Goal: Information Seeking & Learning: Learn about a topic

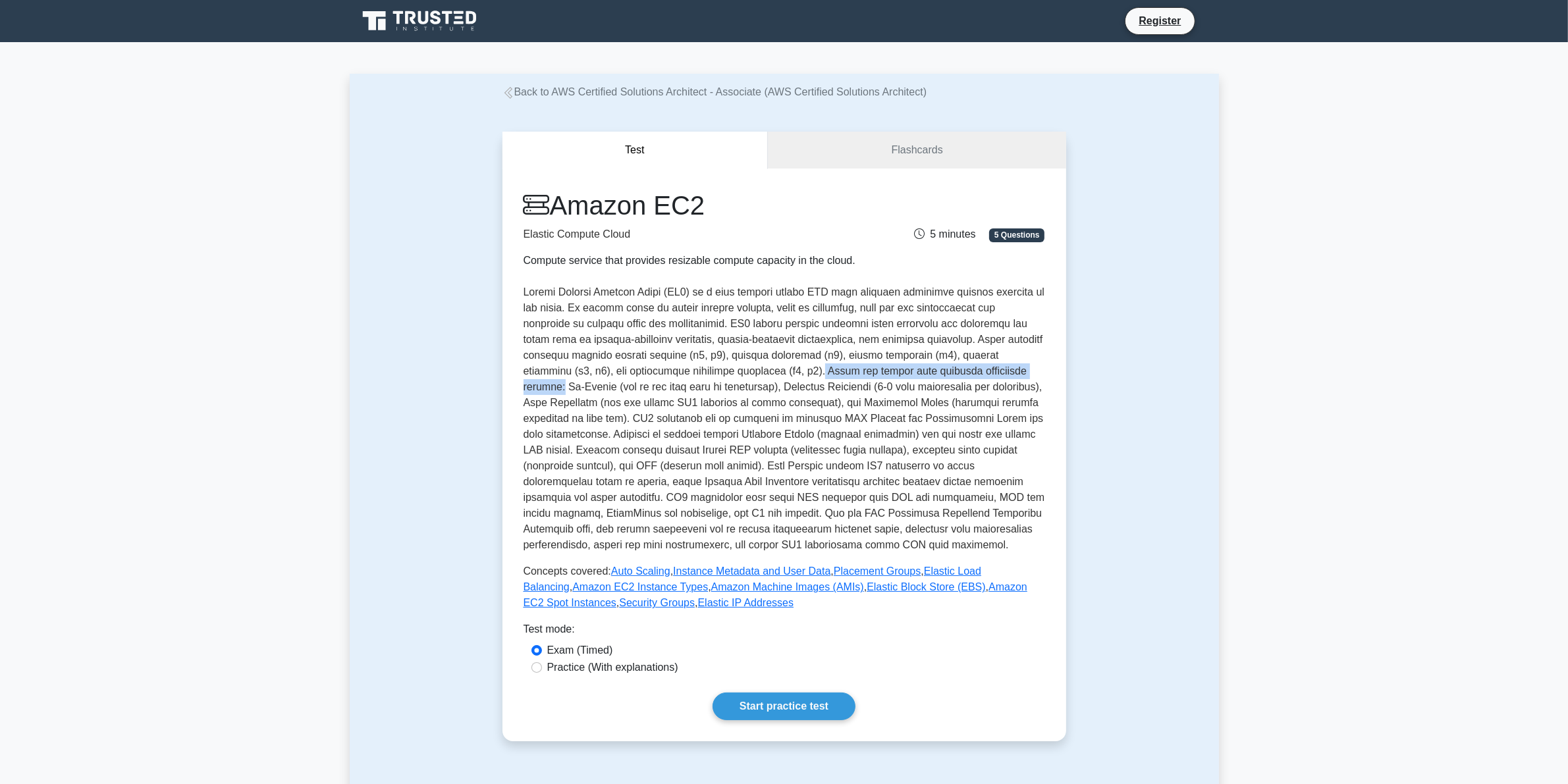
click at [528, 87] on link "Back to AWS Certified Solutions Architect - Associate (AWS Certified Solutions …" at bounding box center [715, 92] width 424 height 11
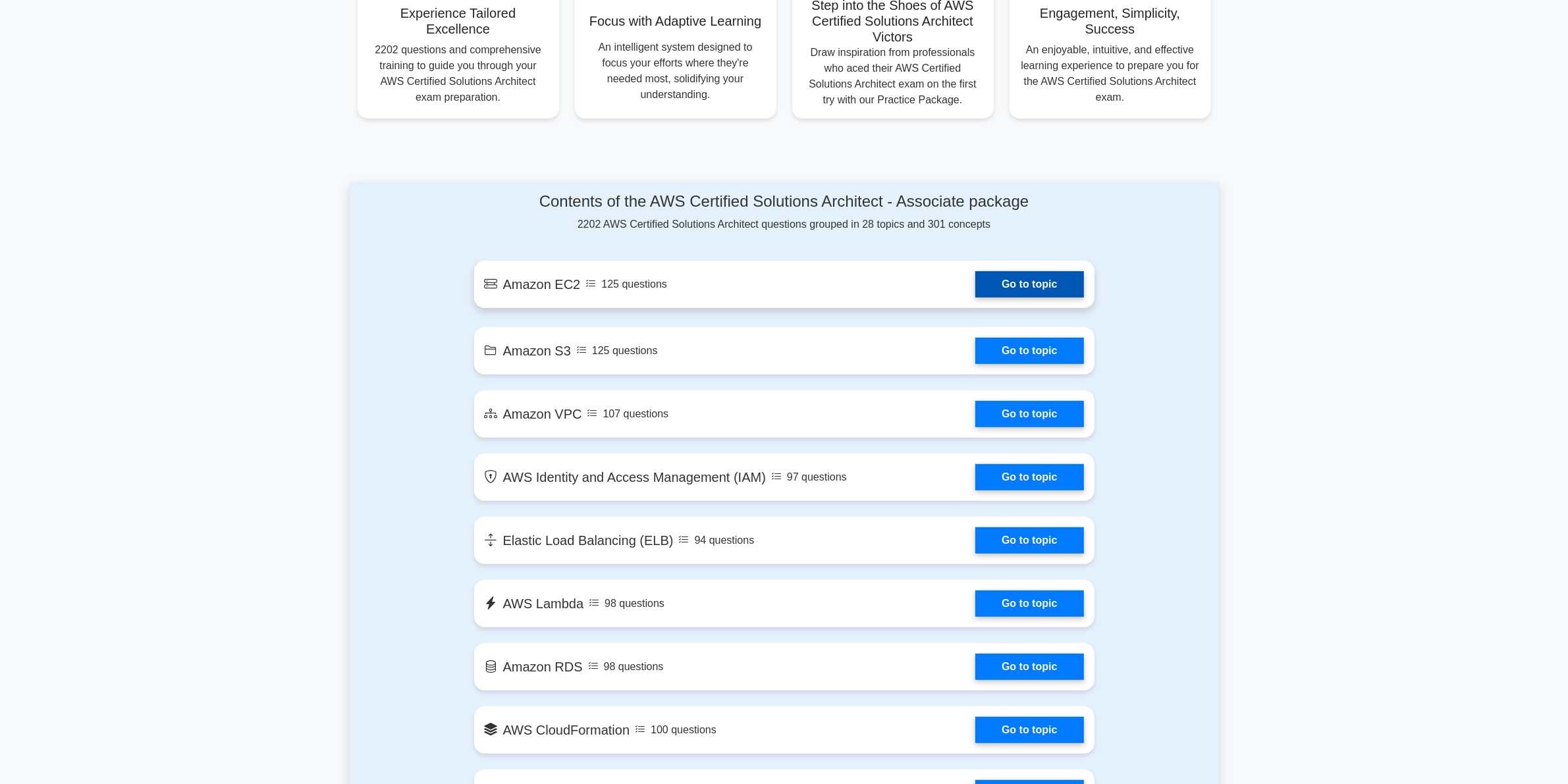
scroll to position [577, 0]
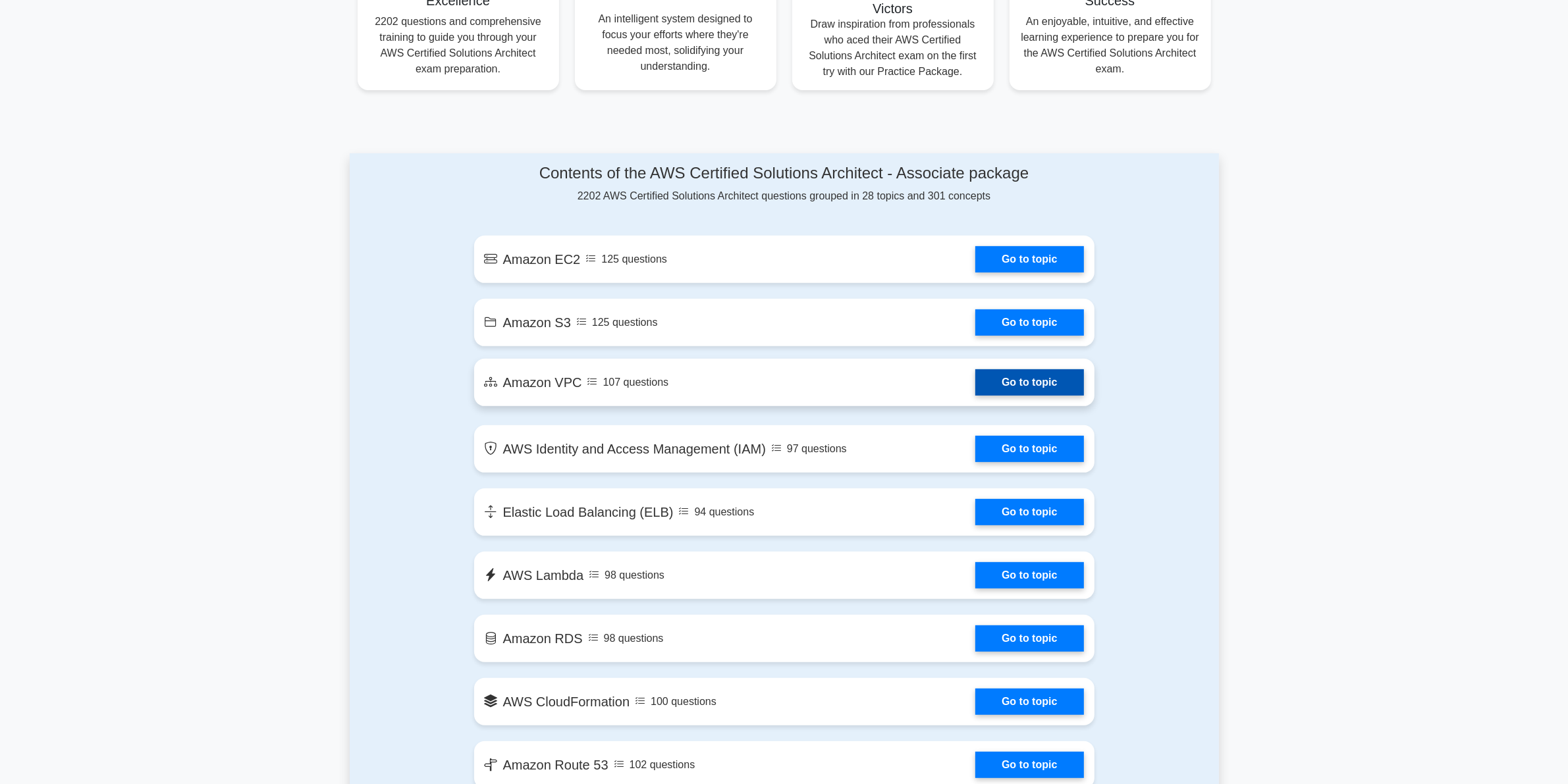
click at [975, 387] on link "Go to topic" at bounding box center [1029, 382] width 108 height 27
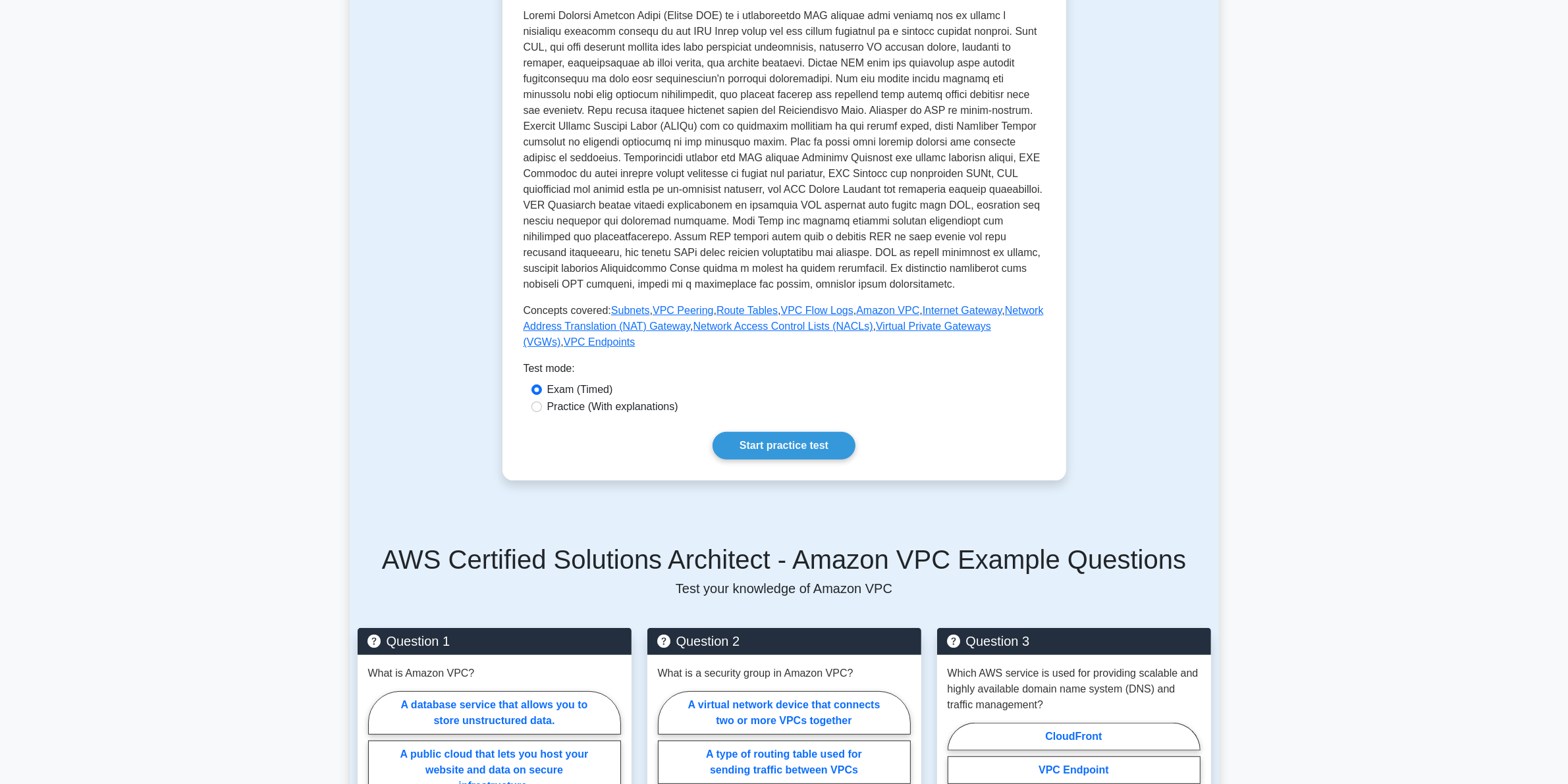
scroll to position [83, 0]
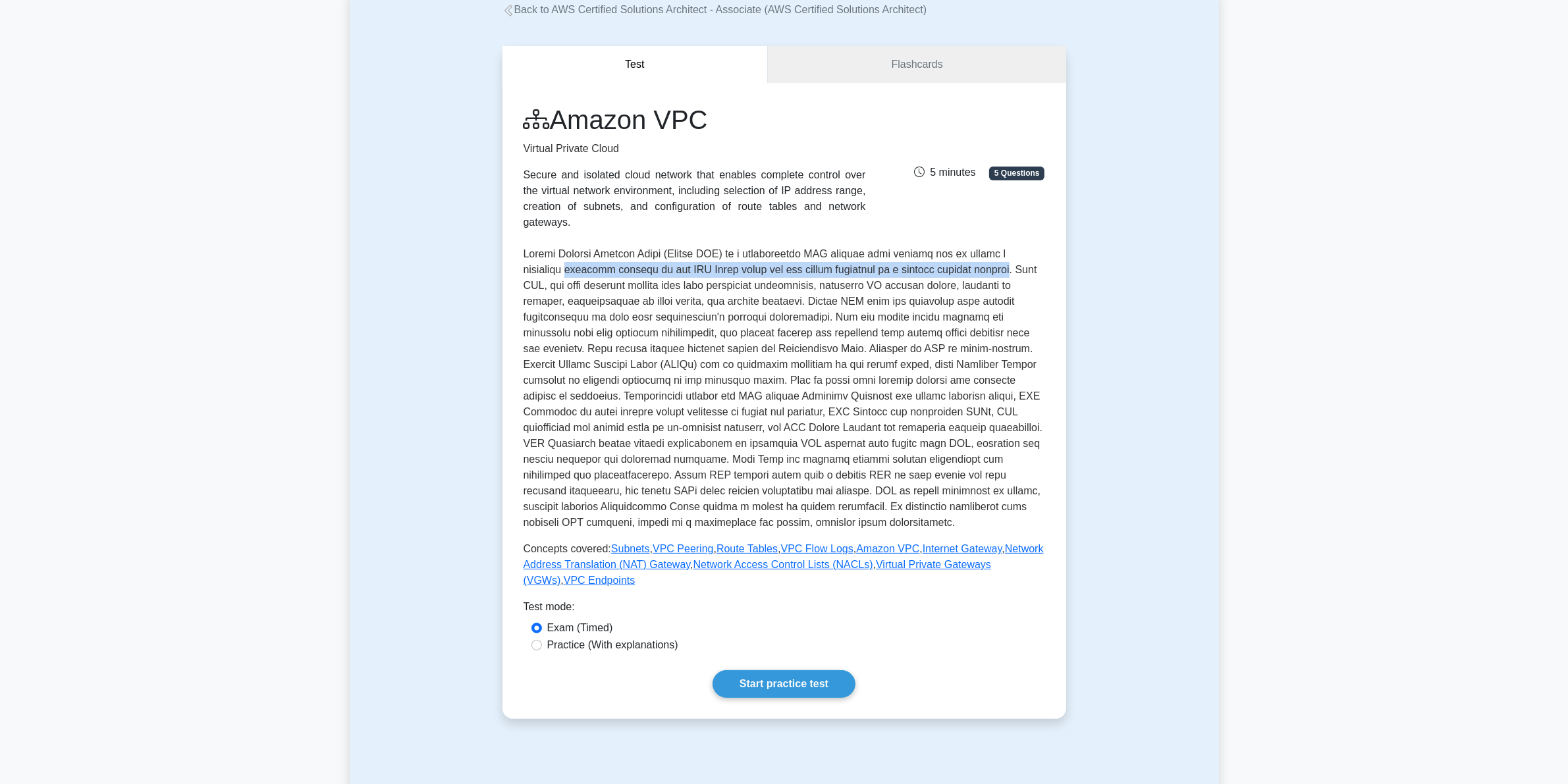
drag, startPoint x: 524, startPoint y: 258, endPoint x: 960, endPoint y: 255, distance: 436.0
click at [960, 255] on p at bounding box center [784, 388] width 521 height 284
click at [924, 297] on p at bounding box center [784, 388] width 521 height 284
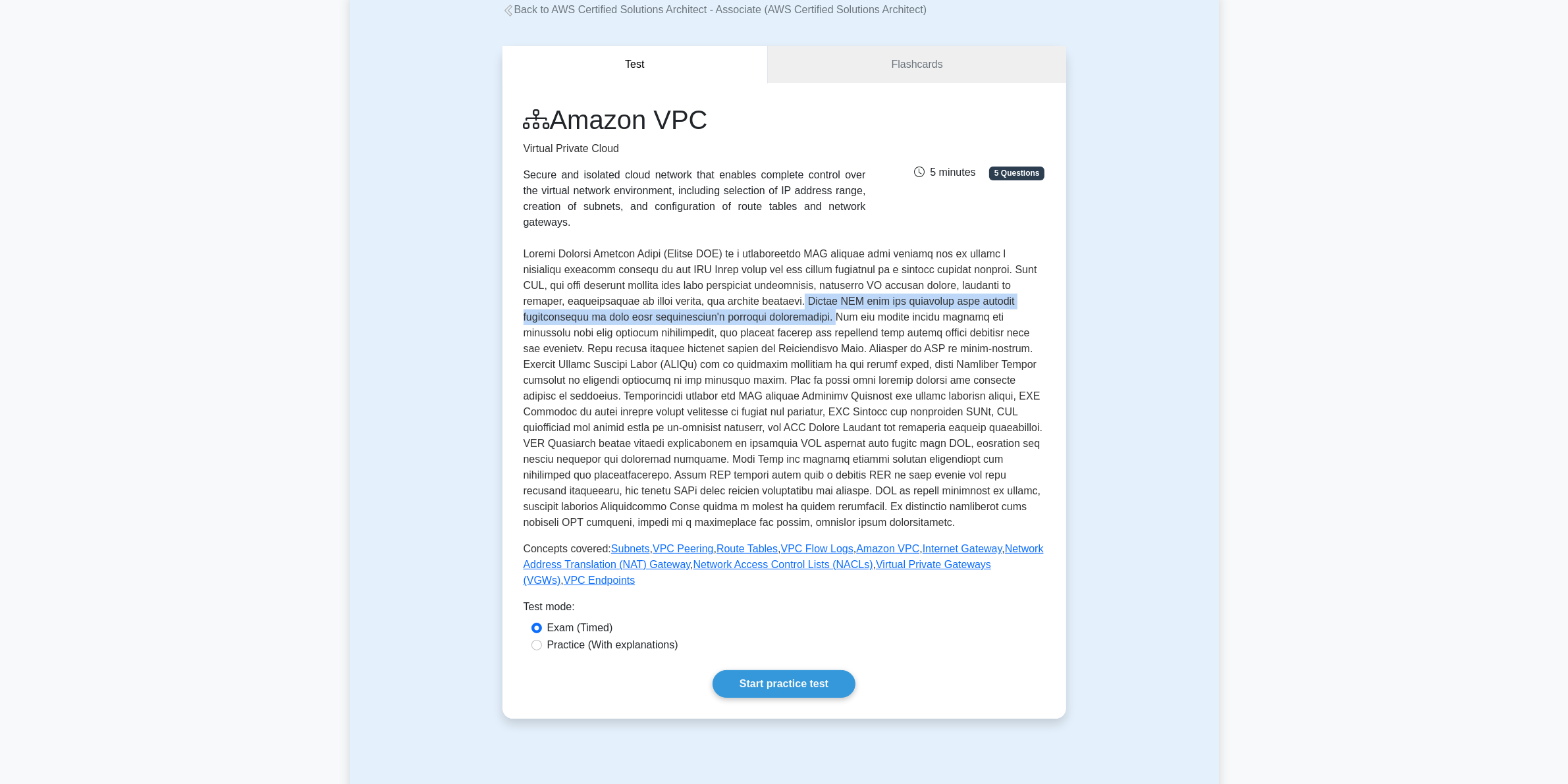
drag, startPoint x: 771, startPoint y: 286, endPoint x: 822, endPoint y: 307, distance: 55.2
click at [822, 307] on p at bounding box center [784, 388] width 521 height 284
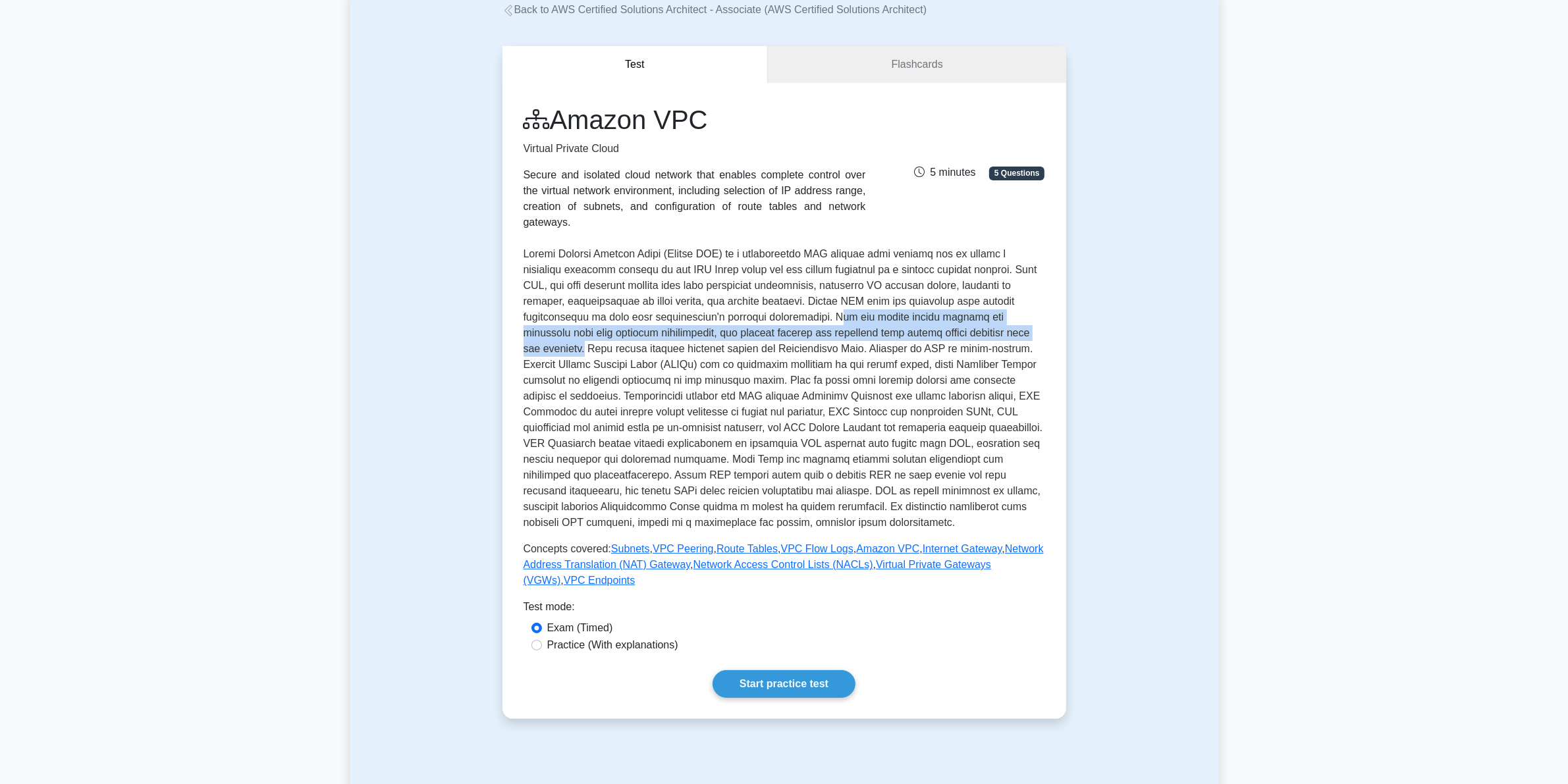
drag, startPoint x: 828, startPoint y: 301, endPoint x: 1046, endPoint y: 321, distance: 218.9
click at [1046, 321] on div "Amazon VPC Virtual Private Cloud Secure and isolated cloud network that enables…" at bounding box center [785, 401] width 564 height 636
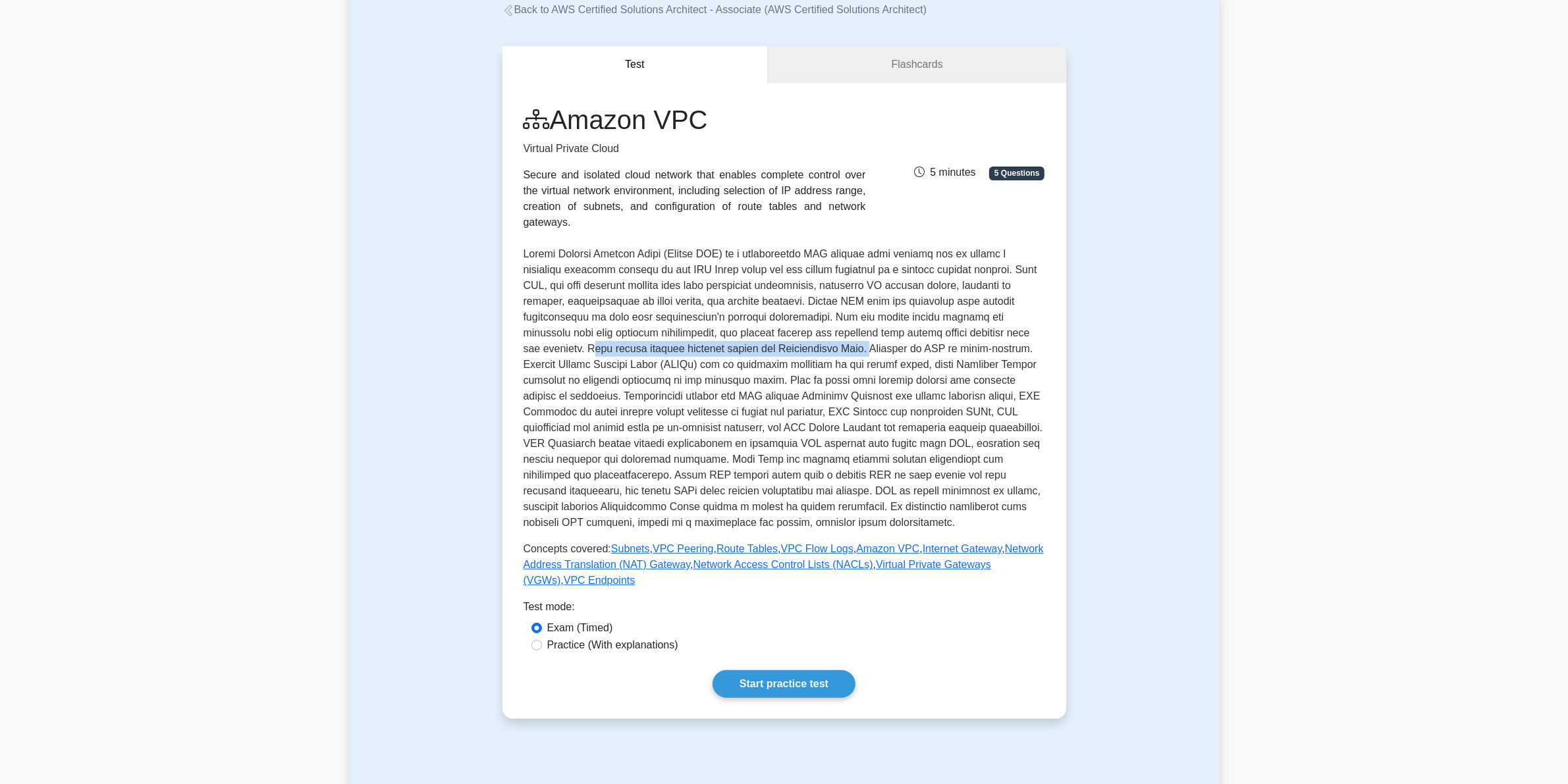
drag, startPoint x: 526, startPoint y: 334, endPoint x: 787, endPoint y: 336, distance: 261.0
click at [787, 336] on p at bounding box center [784, 388] width 521 height 284
drag, startPoint x: 521, startPoint y: 336, endPoint x: 788, endPoint y: 334, distance: 267.0
click at [788, 334] on div "Amazon VPC Virtual Private Cloud Secure and isolated cloud network that enables…" at bounding box center [785, 401] width 564 height 636
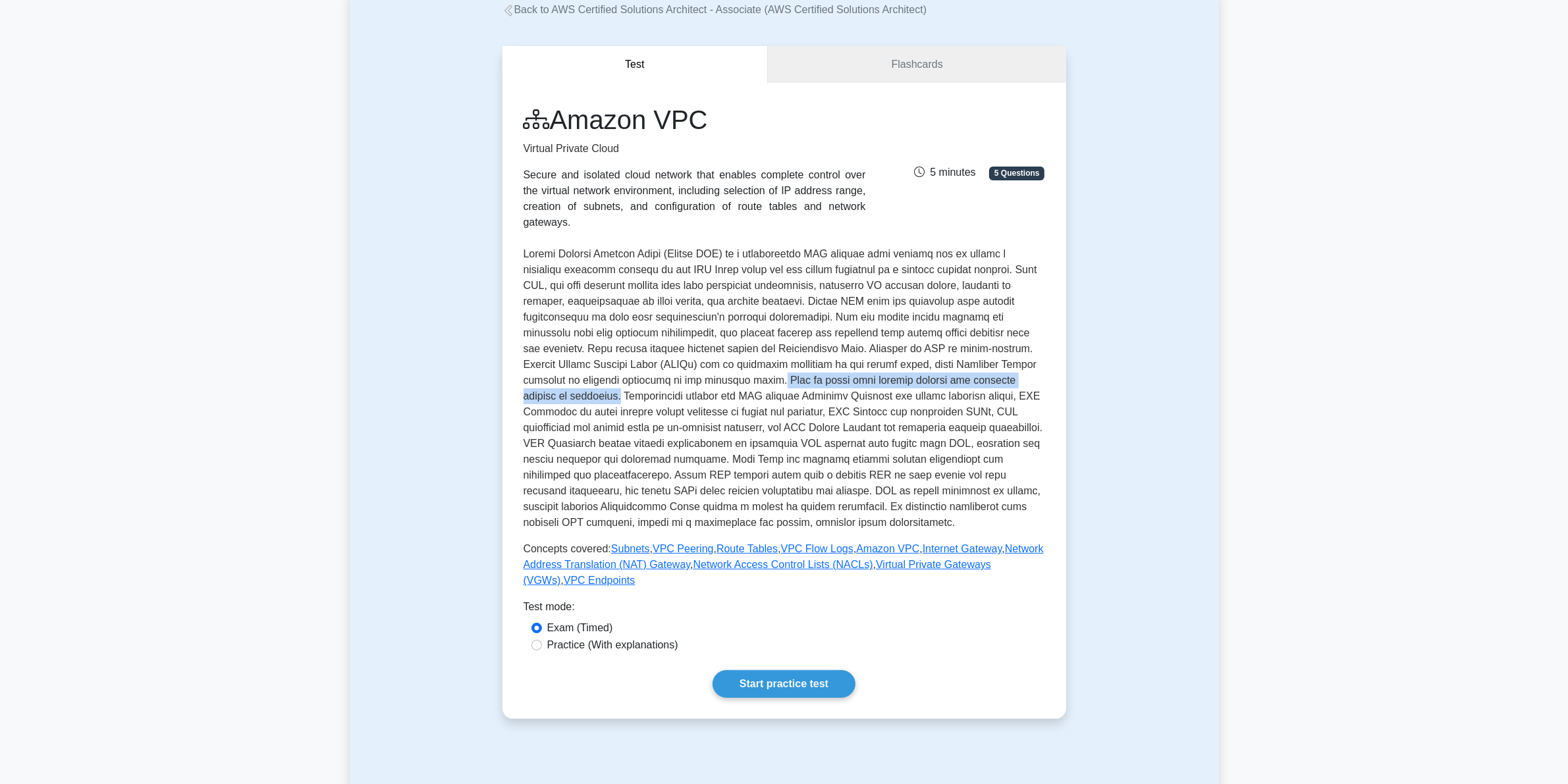
drag, startPoint x: 659, startPoint y: 366, endPoint x: 993, endPoint y: 369, distance: 334.0
click at [993, 369] on p at bounding box center [784, 388] width 521 height 284
drag, startPoint x: 522, startPoint y: 381, endPoint x: 692, endPoint y: 382, distance: 170.0
click at [692, 382] on p at bounding box center [784, 388] width 521 height 284
drag, startPoint x: 623, startPoint y: 351, endPoint x: 785, endPoint y: 343, distance: 162.2
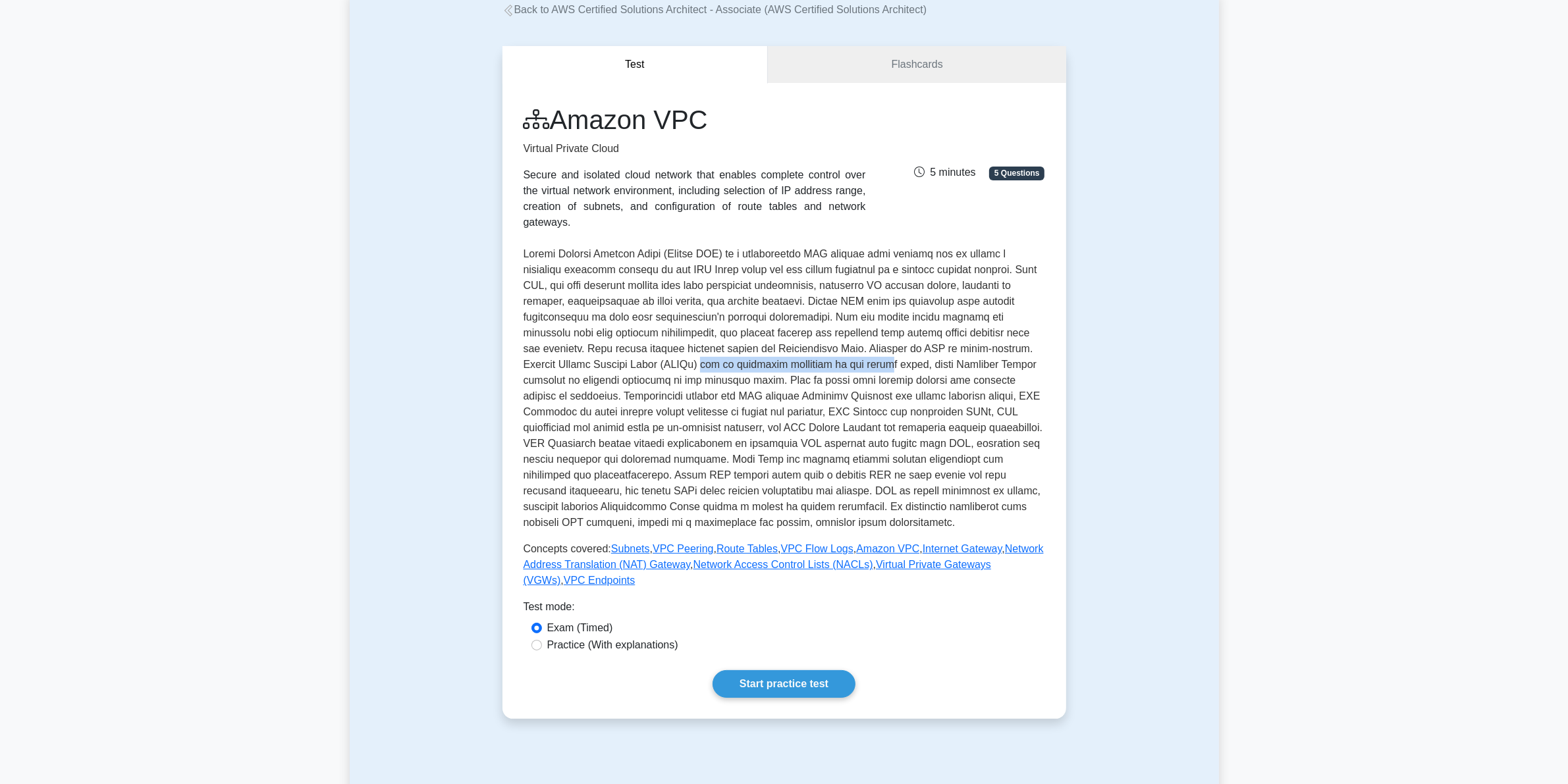
click at [789, 345] on p at bounding box center [784, 388] width 521 height 284
drag, startPoint x: 659, startPoint y: 365, endPoint x: 675, endPoint y: 365, distance: 16.0
click at [675, 365] on p at bounding box center [784, 388] width 521 height 284
drag, startPoint x: 521, startPoint y: 379, endPoint x: 695, endPoint y: 382, distance: 174.0
click at [695, 382] on div "Amazon VPC Virtual Private Cloud Secure and isolated cloud network that enables…" at bounding box center [785, 401] width 564 height 636
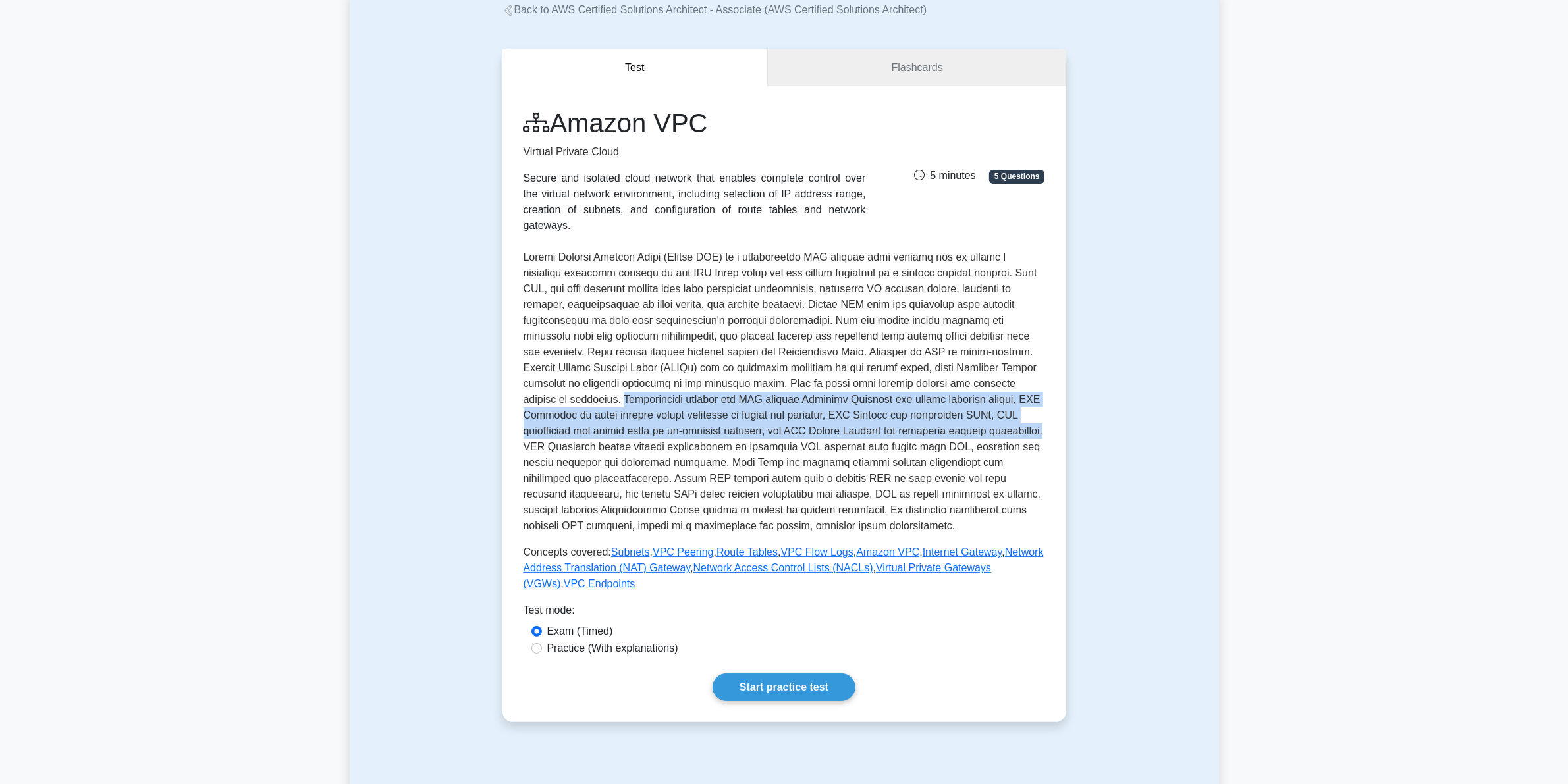
drag, startPoint x: 906, startPoint y: 416, endPoint x: 485, endPoint y: 388, distance: 421.9
